Goal: Check status: Check status

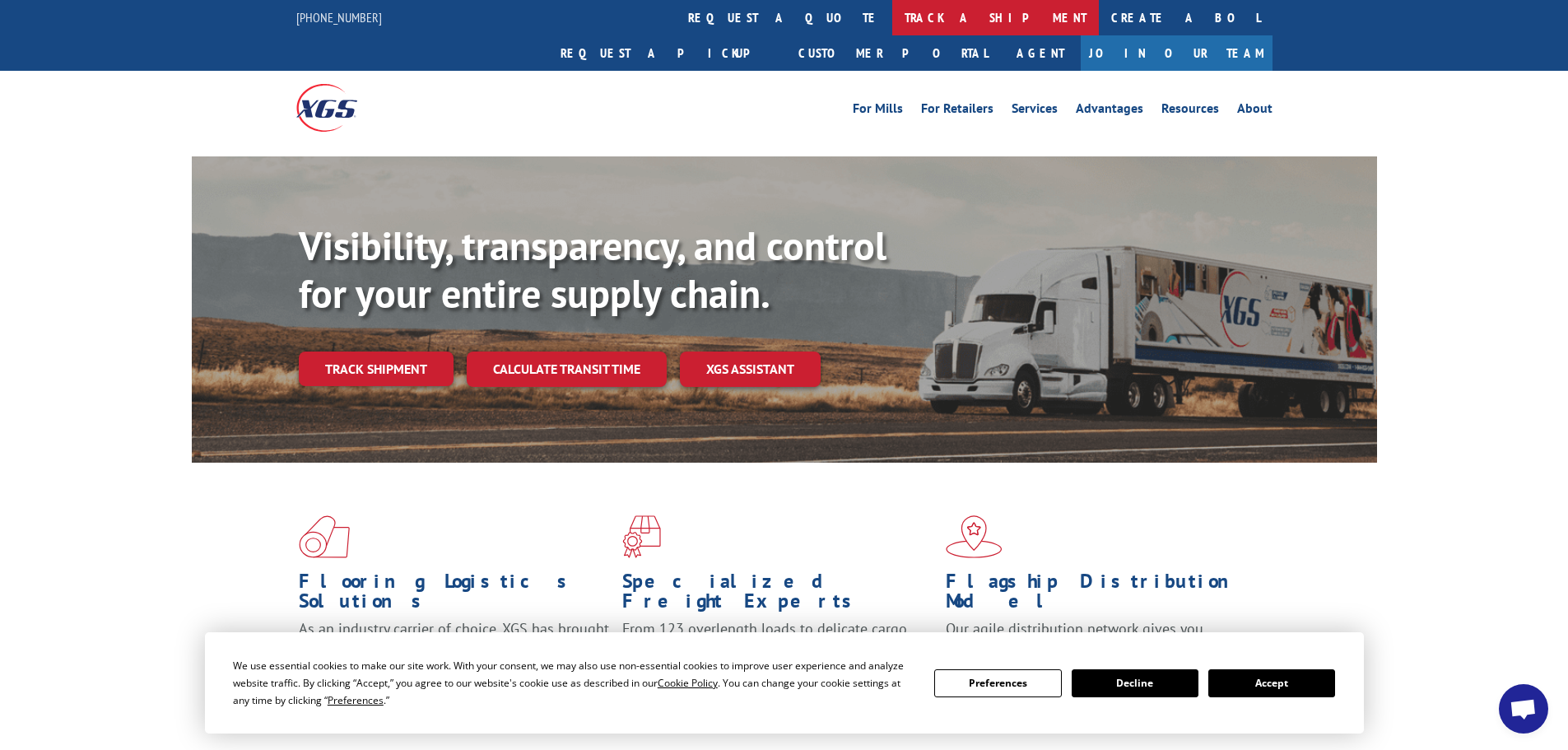
click at [893, 23] on link "track a shipment" at bounding box center [995, 18] width 207 height 35
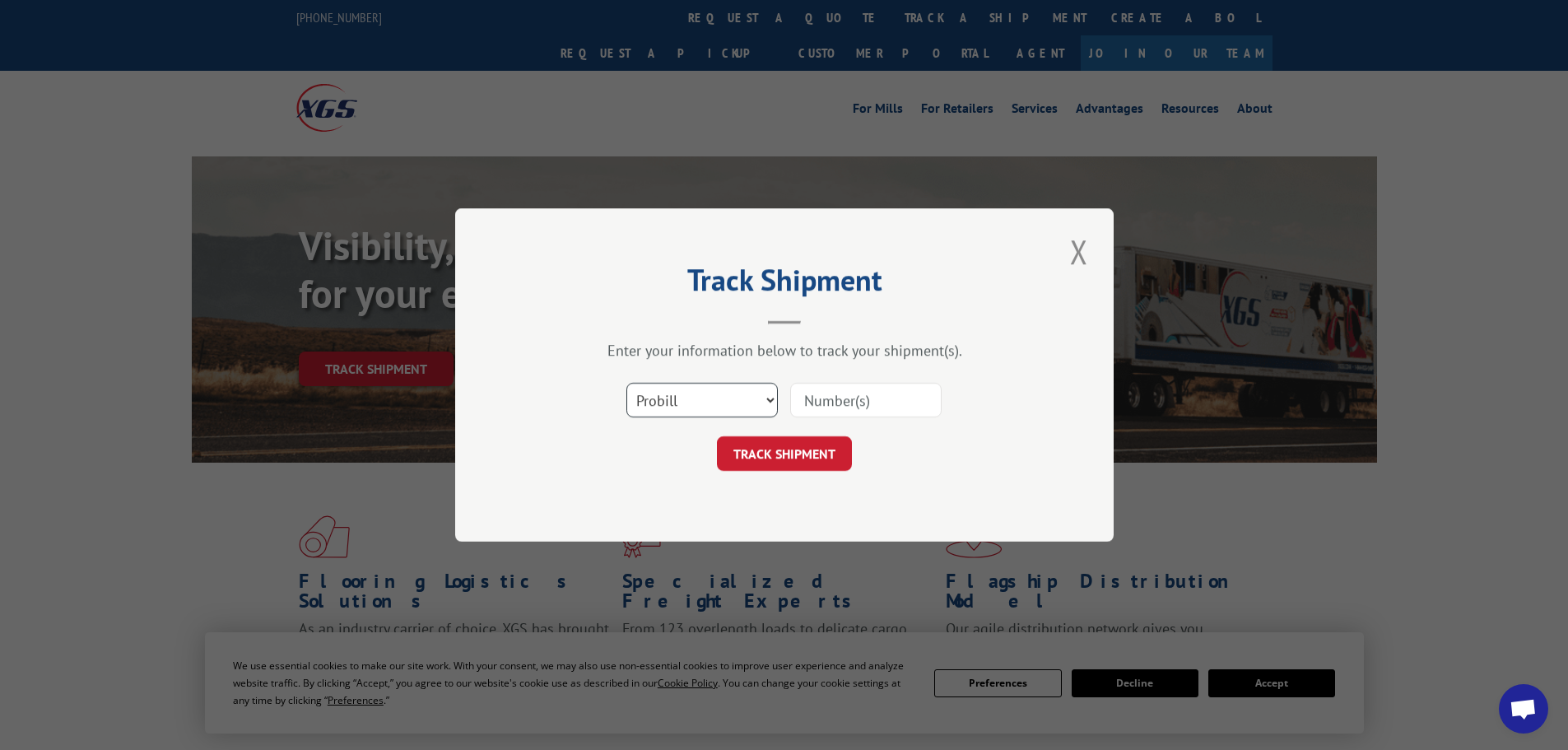
click at [715, 396] on select "Select category... Probill BOL PO" at bounding box center [702, 399] width 152 height 34
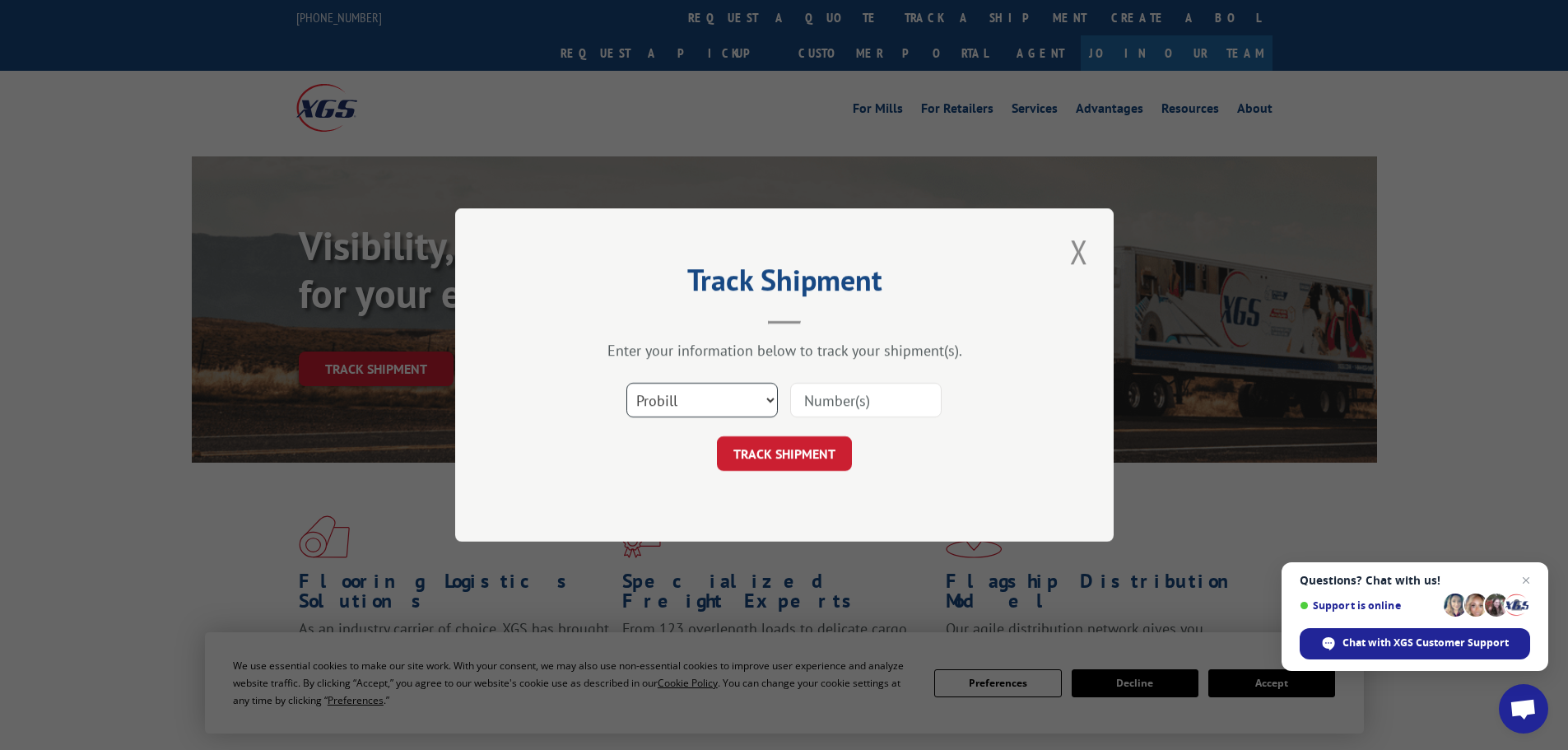
select select "bol"
click at [626, 383] on select "Select category... Probill BOL PO" at bounding box center [702, 399] width 152 height 34
paste input "4846929"
type input "4846929"
click at [816, 467] on button "TRACK SHIPMENT" at bounding box center [785, 453] width 135 height 34
